Goal: Task Accomplishment & Management: Use online tool/utility

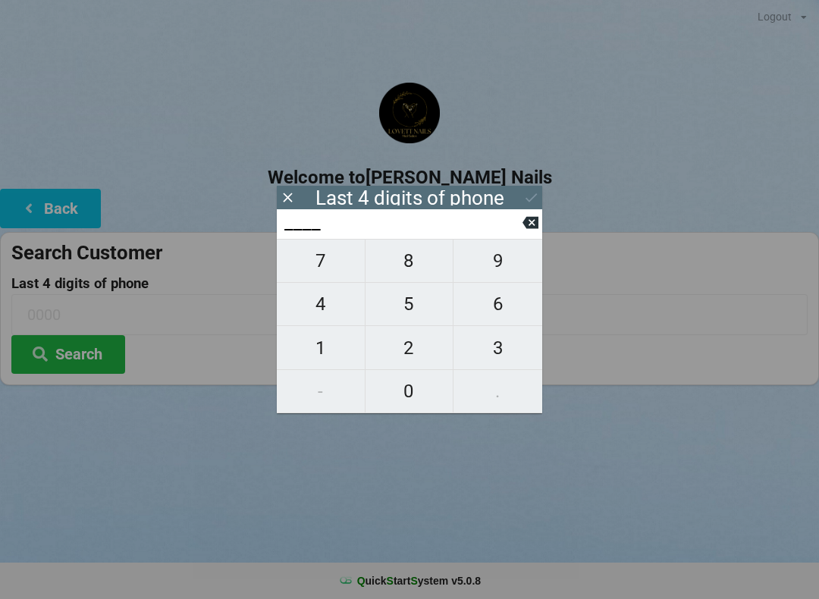
click at [325, 360] on span "1" at bounding box center [321, 348] width 88 height 32
type input "1___"
click at [416, 353] on span "2" at bounding box center [410, 348] width 88 height 32
type input "12__"
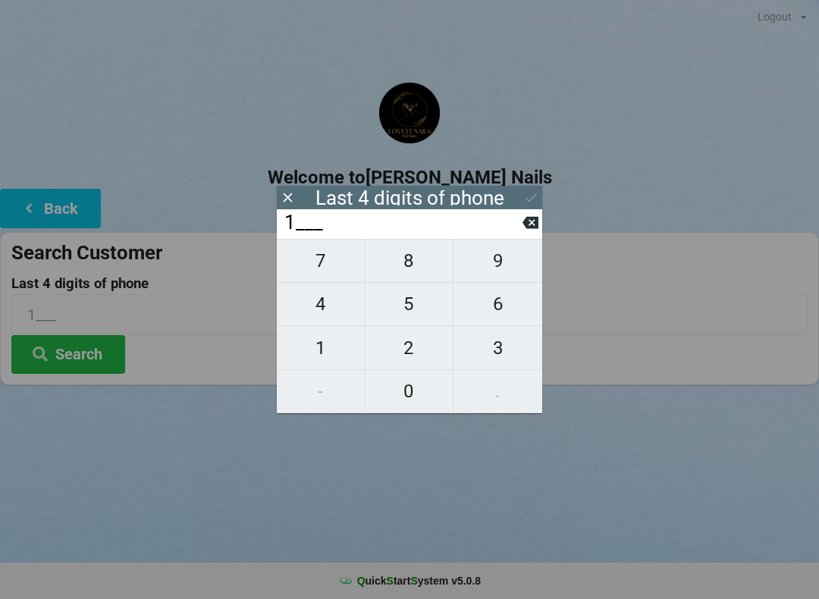
type input "12__"
click at [504, 272] on span "9" at bounding box center [498, 261] width 89 height 32
type input "129_"
click at [530, 233] on button at bounding box center [531, 222] width 16 height 20
type input "12__"
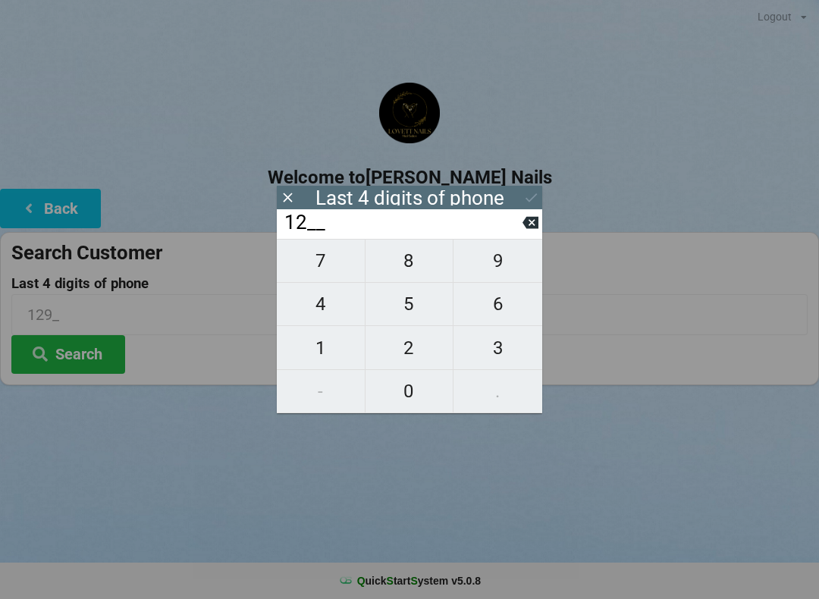
click at [409, 310] on span "5" at bounding box center [410, 304] width 88 height 32
type input "125_"
click at [501, 267] on span "9" at bounding box center [498, 261] width 89 height 32
type input "1259"
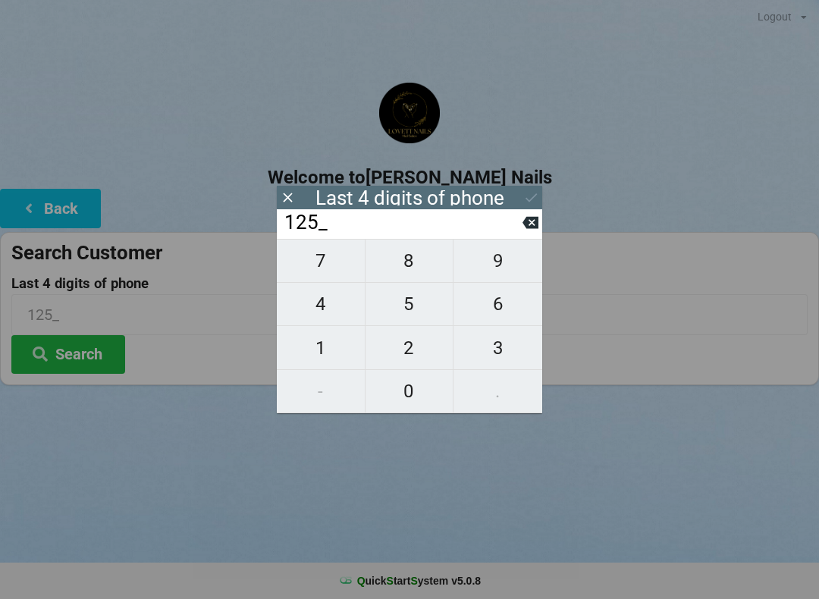
type input "1259"
click at [88, 350] on button "Search" at bounding box center [68, 354] width 114 height 39
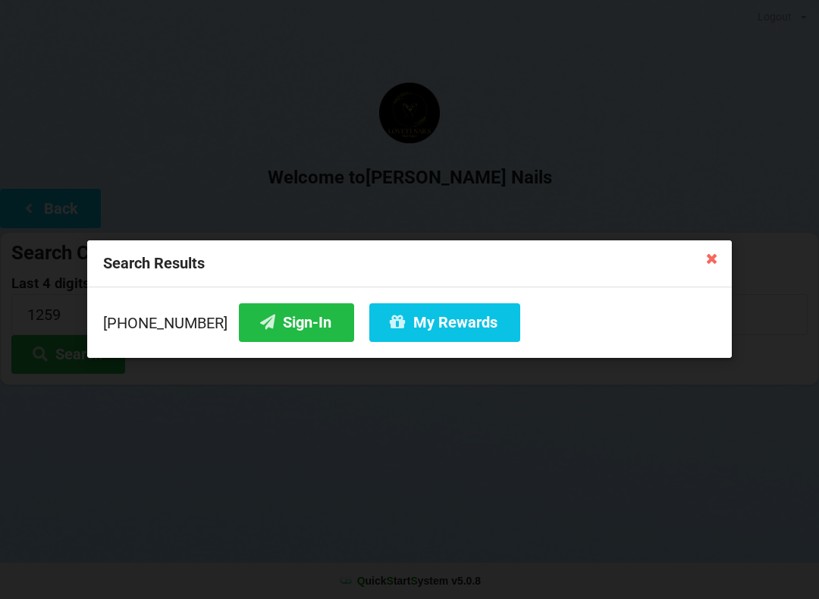
click at [269, 319] on button "Sign-In" at bounding box center [296, 322] width 115 height 39
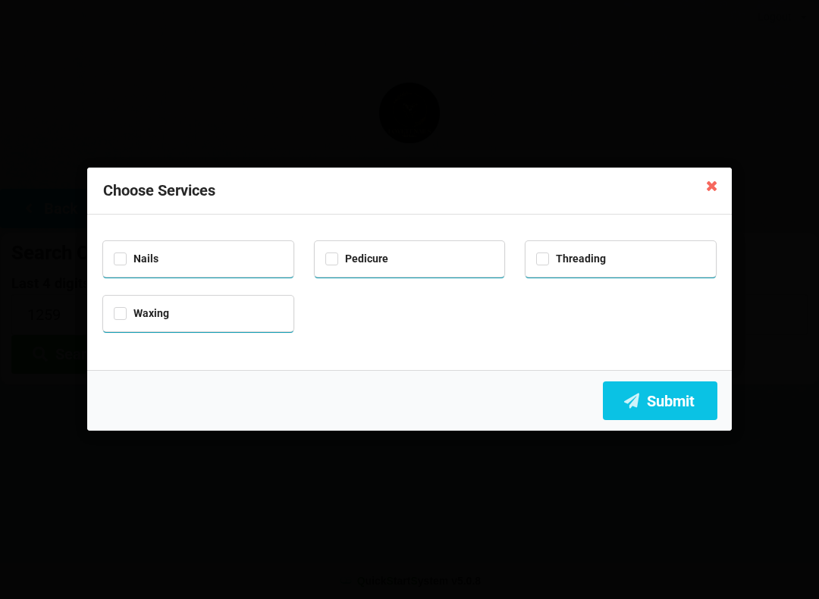
click at [110, 250] on div "Nails" at bounding box center [198, 259] width 190 height 36
checkbox input "true"
click at [334, 249] on div "Pedicure" at bounding box center [409, 257] width 169 height 17
checkbox input "true"
click at [668, 401] on button "Submit" at bounding box center [660, 401] width 115 height 39
